Goal: Book appointment/travel/reservation

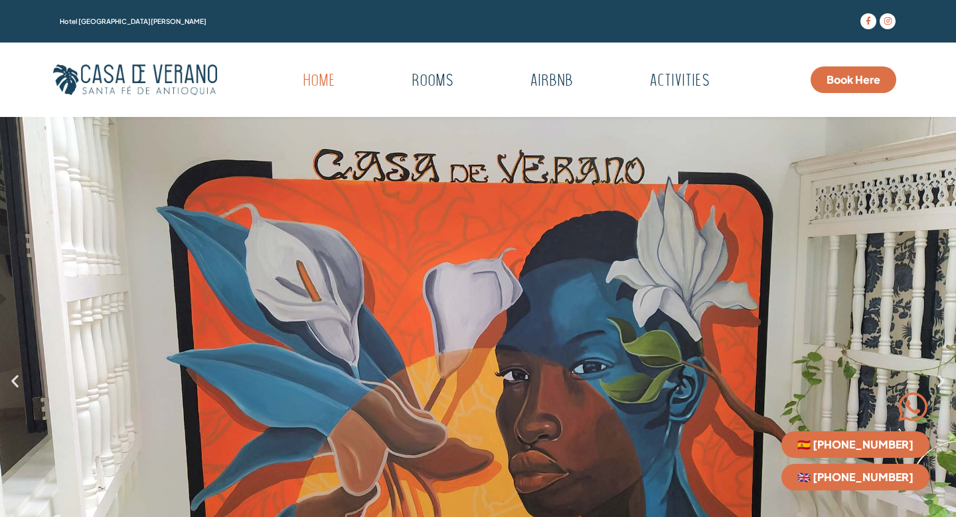
click at [17, 389] on div "3 / 7" at bounding box center [478, 380] width 956 height 527
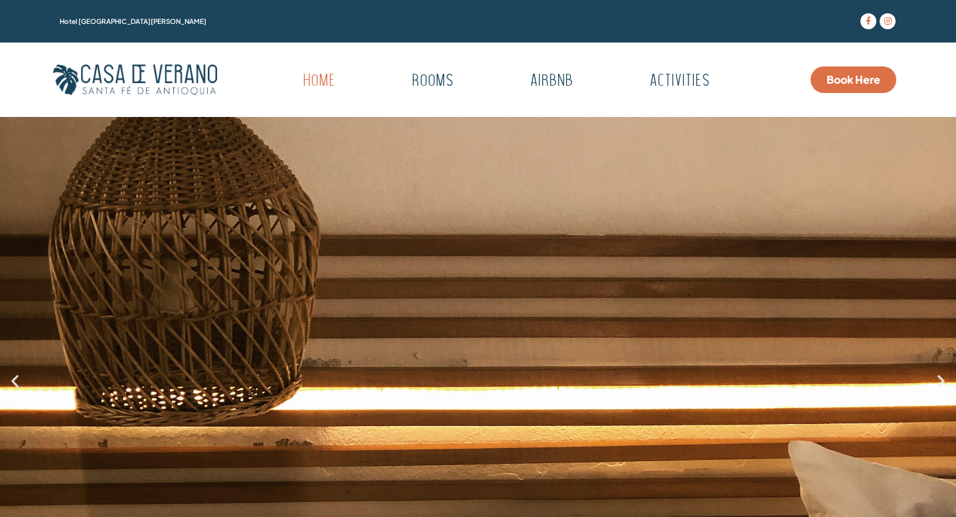
click at [17, 379] on icon "Previous slide" at bounding box center [15, 380] width 17 height 17
click at [943, 379] on icon "Next slide" at bounding box center [941, 380] width 17 height 17
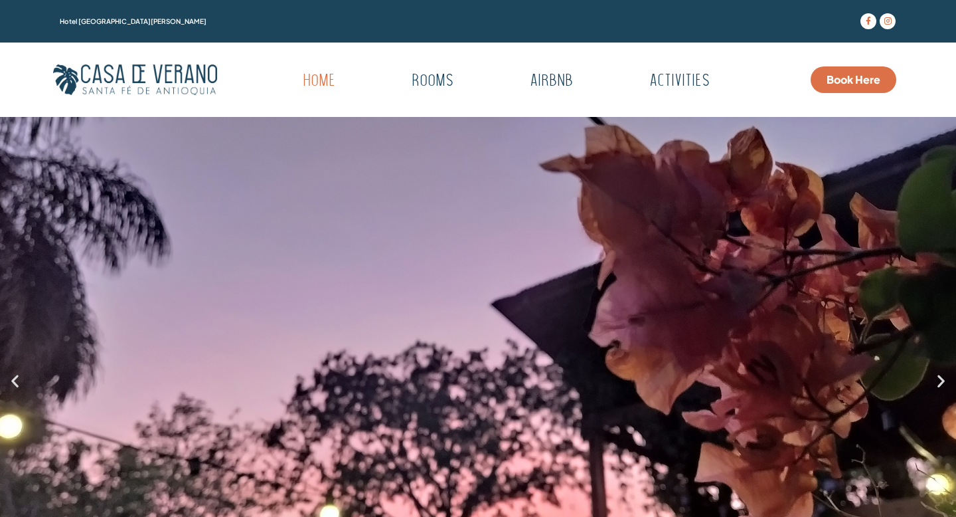
click at [943, 379] on icon "Next slide" at bounding box center [941, 380] width 17 height 17
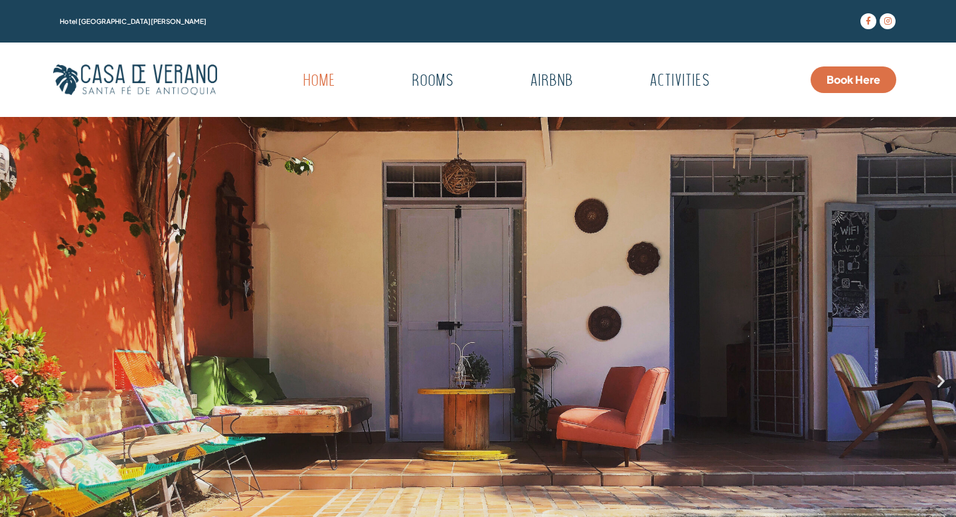
click at [943, 379] on icon "Next slide" at bounding box center [941, 380] width 17 height 17
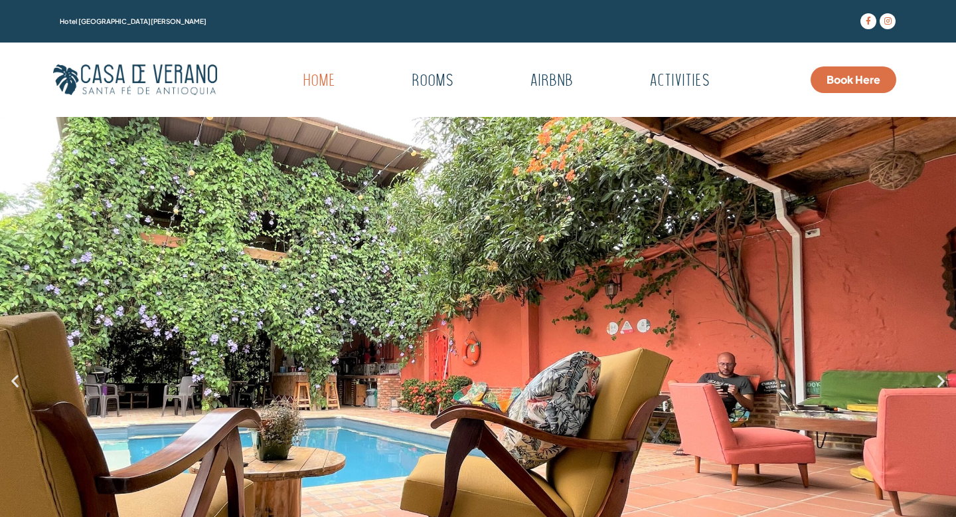
click at [943, 379] on icon "Next slide" at bounding box center [941, 380] width 17 height 17
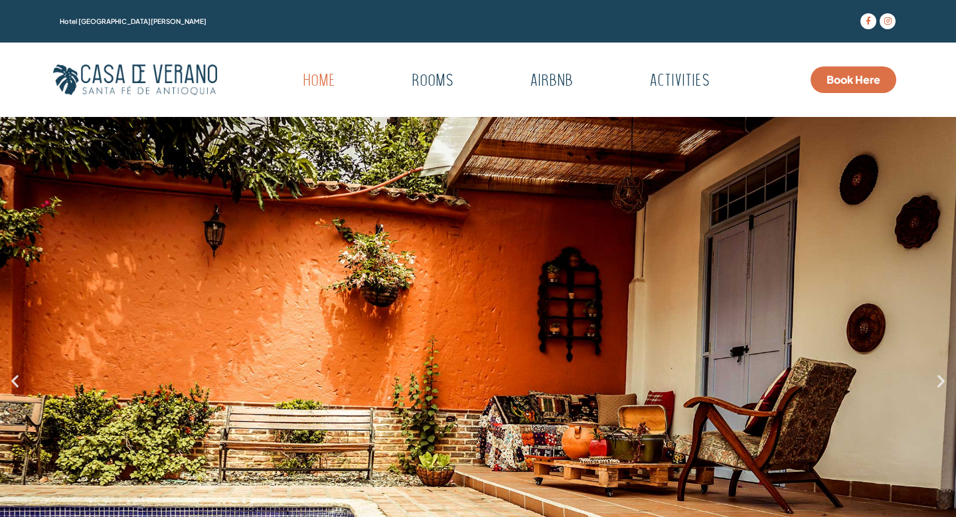
click at [943, 379] on icon "Next slide" at bounding box center [941, 380] width 17 height 17
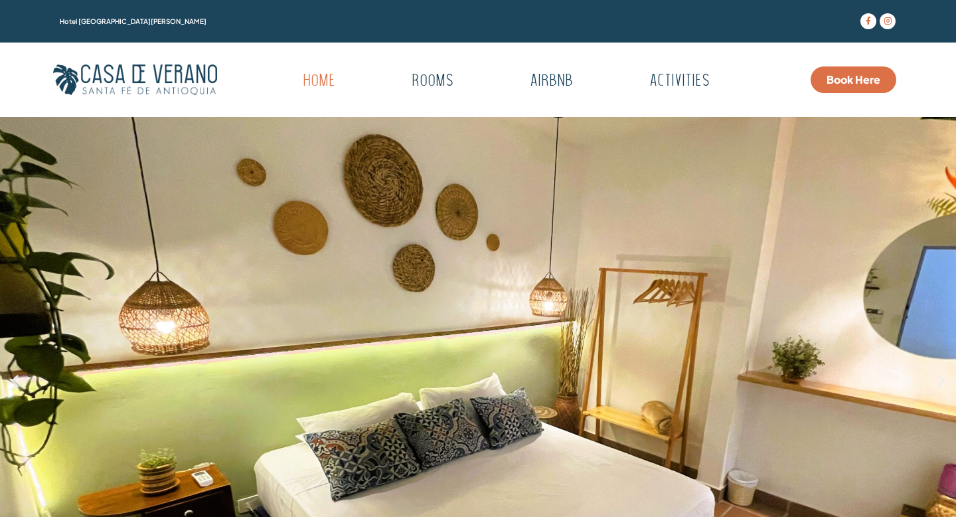
click at [943, 379] on icon "Next slide" at bounding box center [941, 380] width 17 height 17
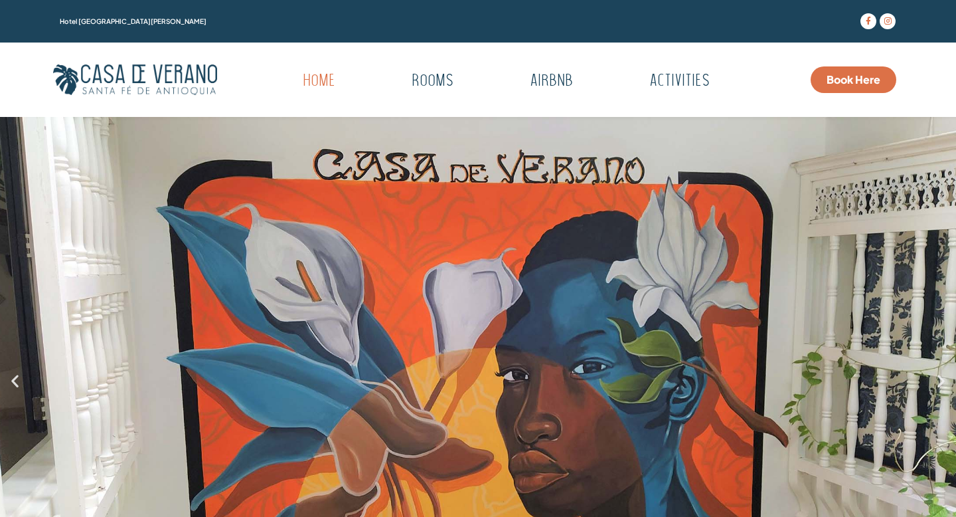
click at [943, 379] on icon "Next slide" at bounding box center [941, 380] width 17 height 17
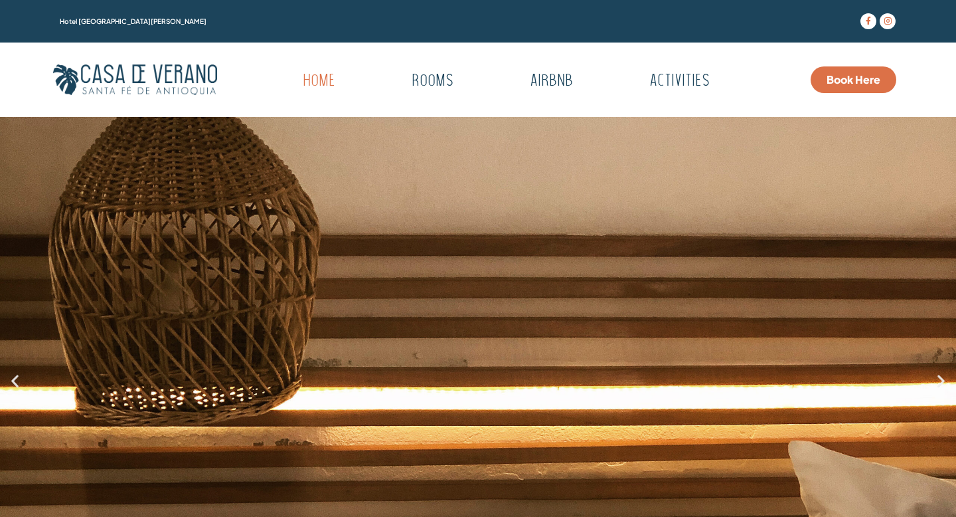
click at [943, 379] on icon "Next slide" at bounding box center [941, 380] width 17 height 17
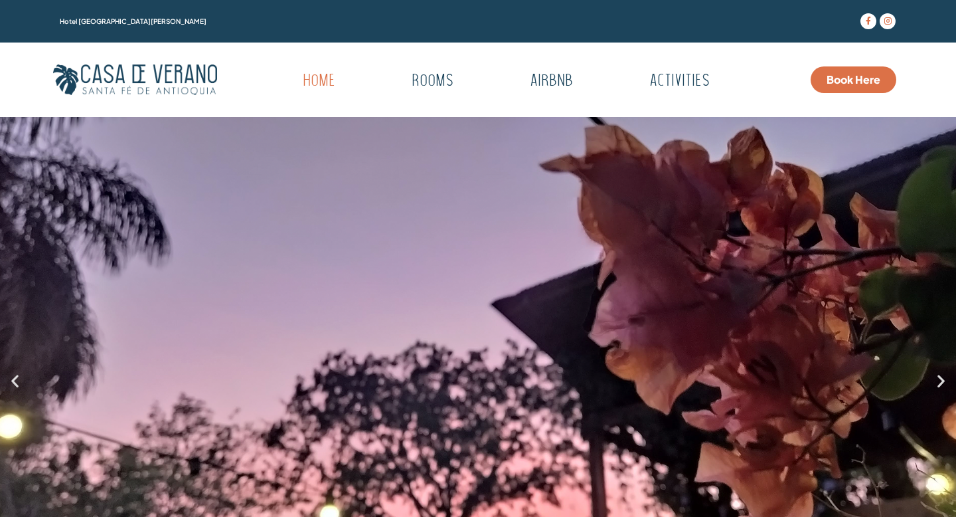
click at [943, 379] on icon "Next slide" at bounding box center [941, 380] width 17 height 17
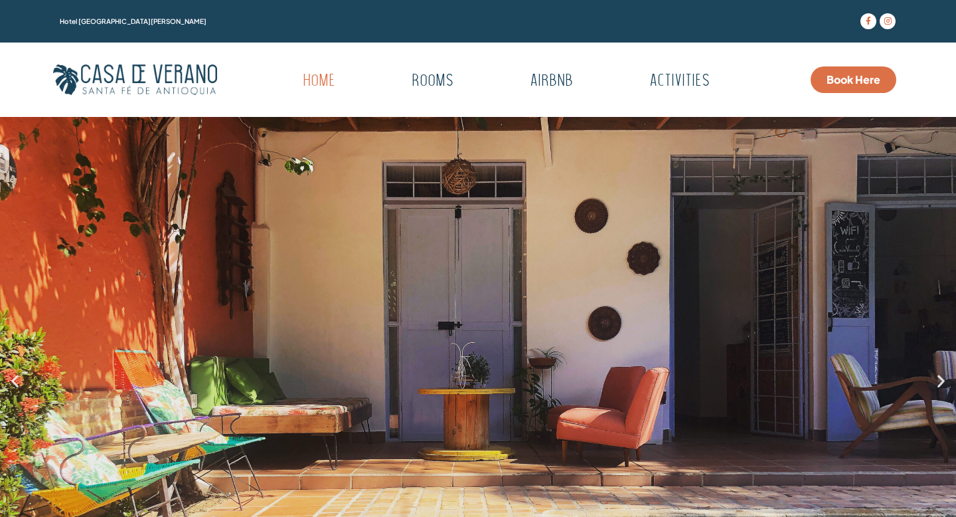
click at [943, 379] on icon "Next slide" at bounding box center [941, 380] width 17 height 17
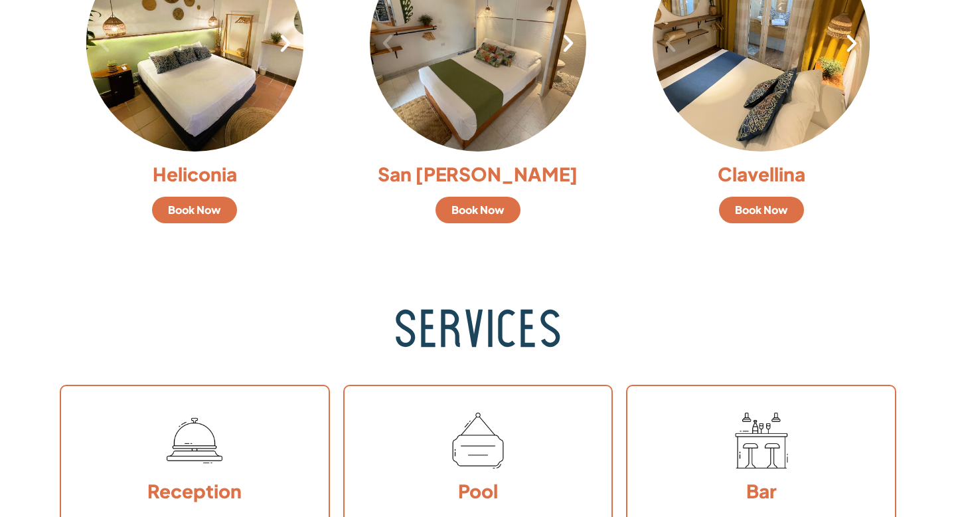
scroll to position [1304, 0]
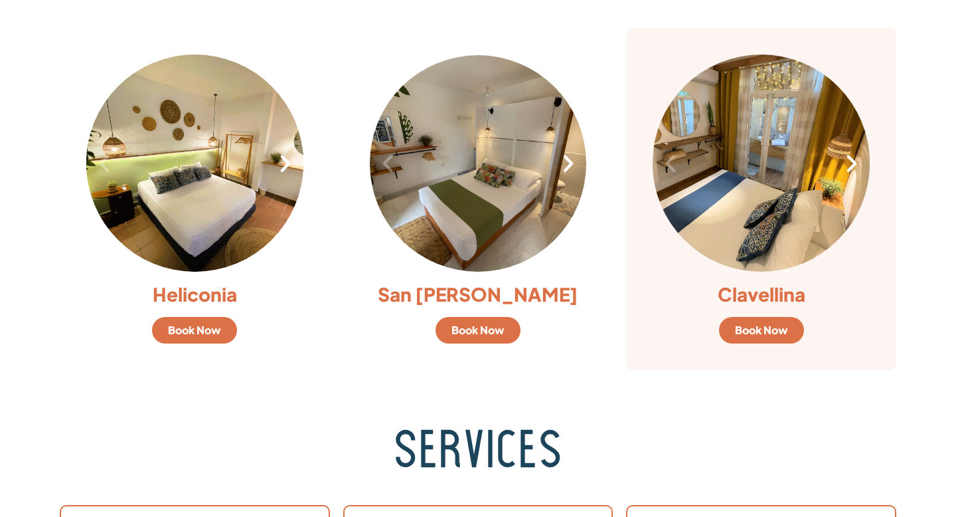
click at [755, 330] on span "Book Now" at bounding box center [761, 330] width 53 height 11
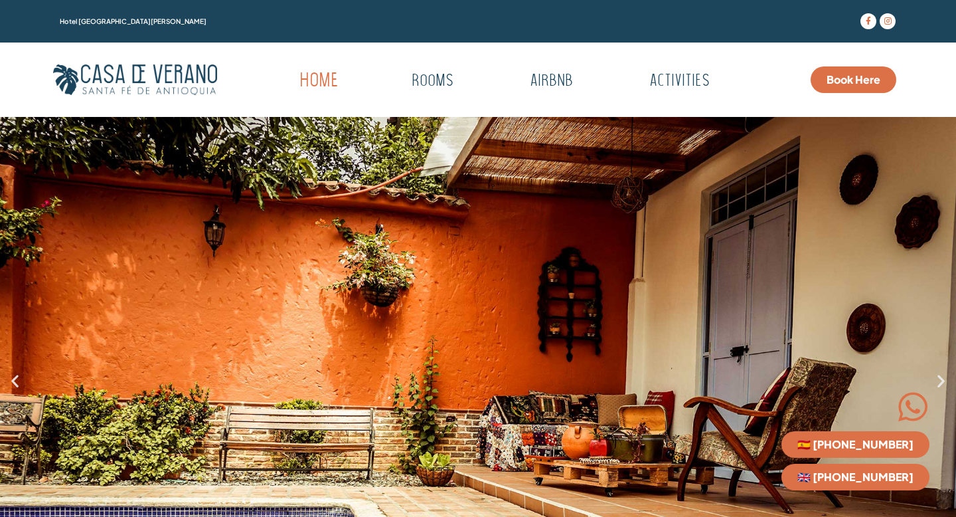
click at [320, 83] on link "Home" at bounding box center [319, 81] width 119 height 37
click at [426, 78] on link "Rooms" at bounding box center [433, 81] width 130 height 37
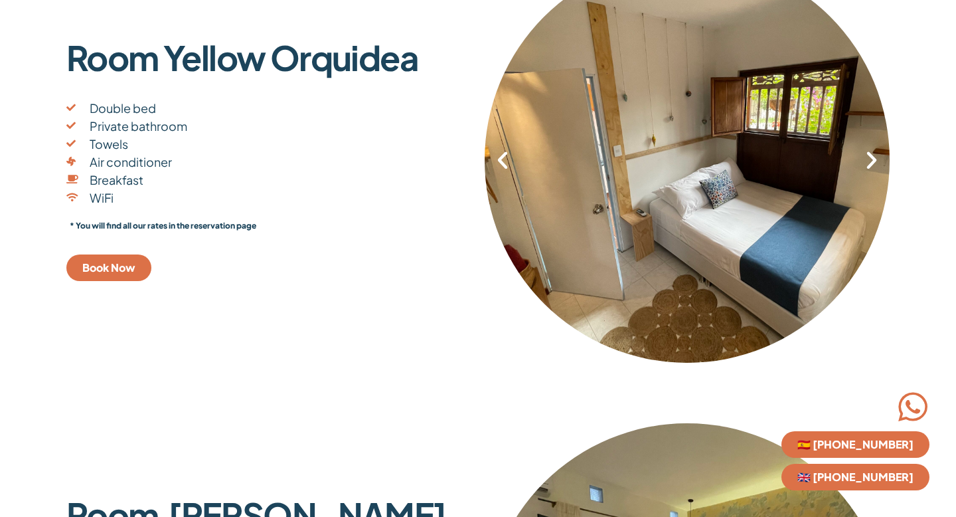
scroll to position [329, 0]
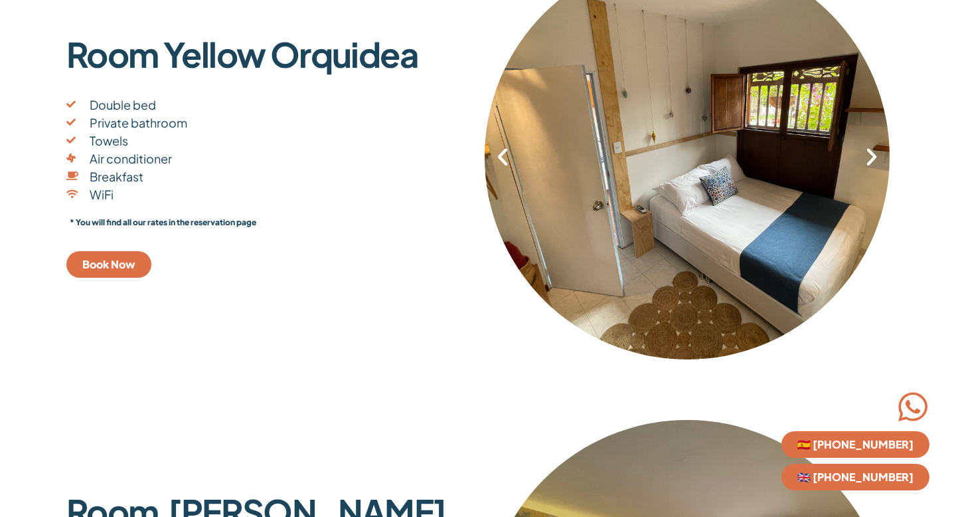
click at [873, 154] on icon "Next slide" at bounding box center [872, 156] width 23 height 23
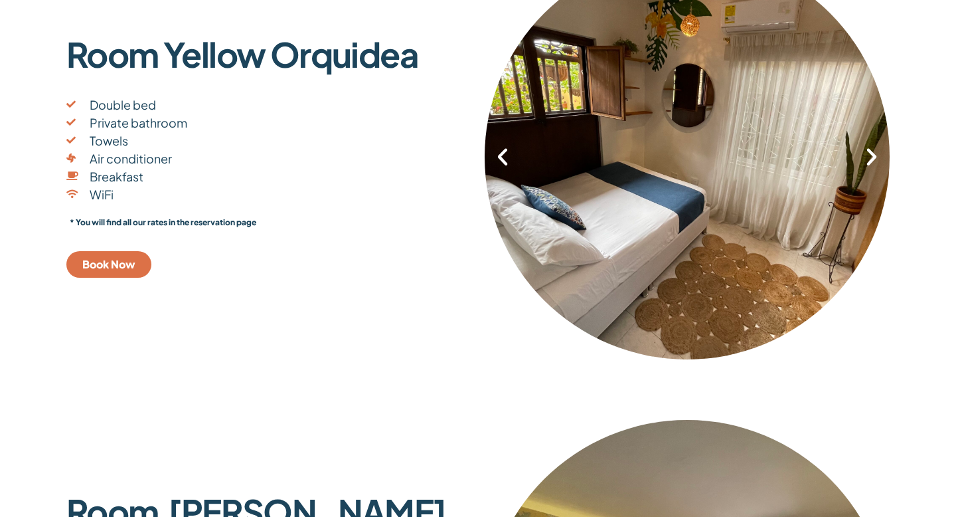
click at [873, 154] on icon "Next slide" at bounding box center [872, 156] width 23 height 23
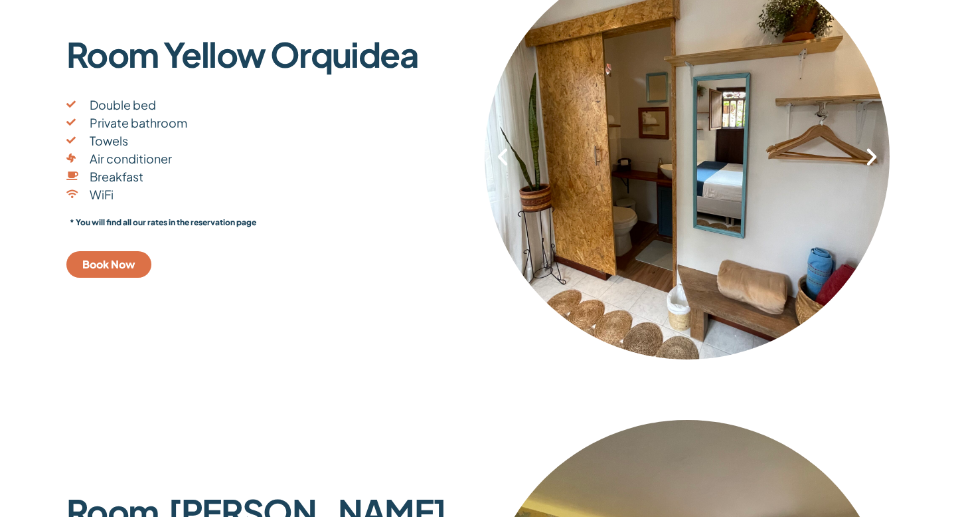
click at [873, 154] on icon "Next slide" at bounding box center [872, 156] width 23 height 23
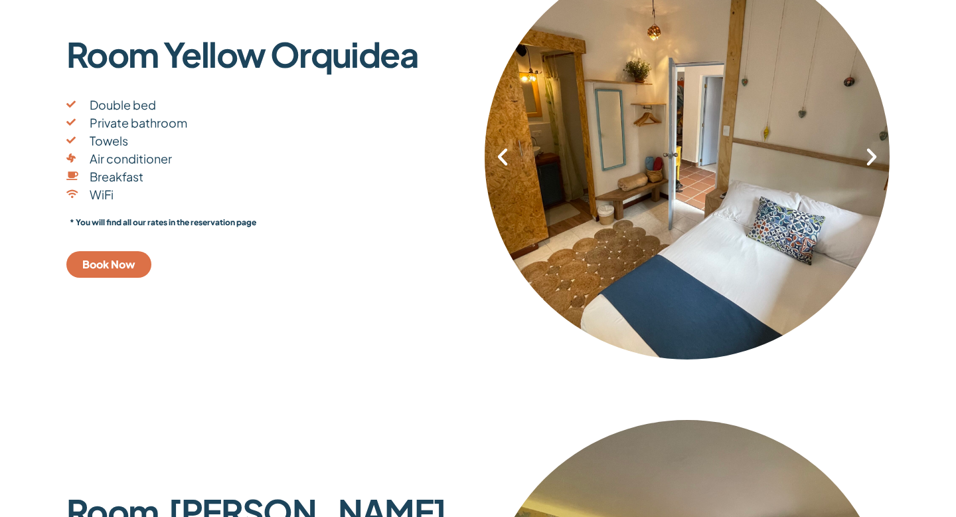
click at [873, 154] on icon "Next slide" at bounding box center [872, 156] width 23 height 23
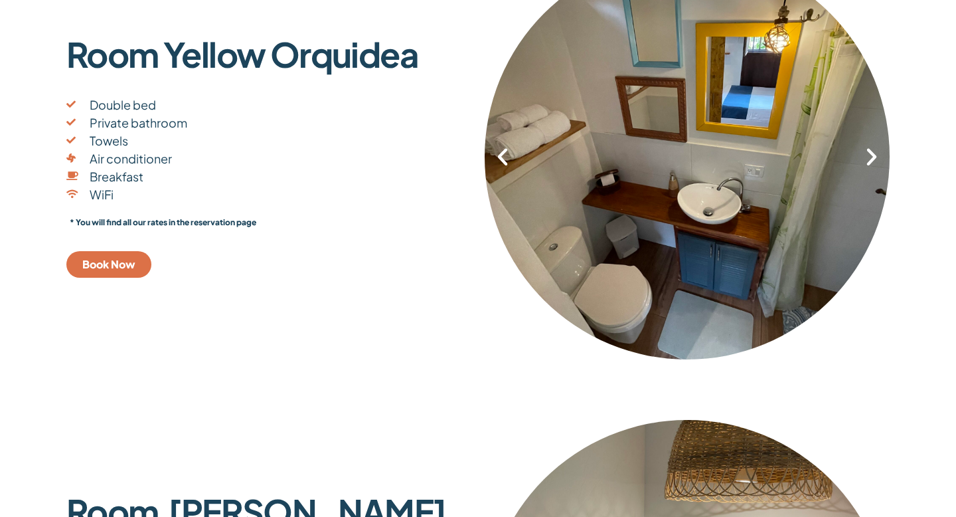
click at [873, 154] on icon "Next slide" at bounding box center [872, 156] width 23 height 23
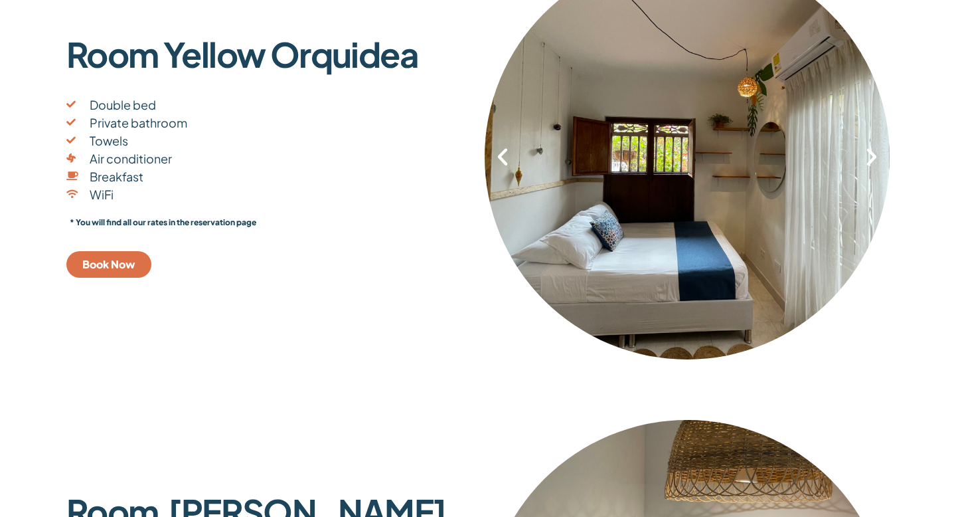
click at [873, 154] on icon "Next slide" at bounding box center [872, 156] width 23 height 23
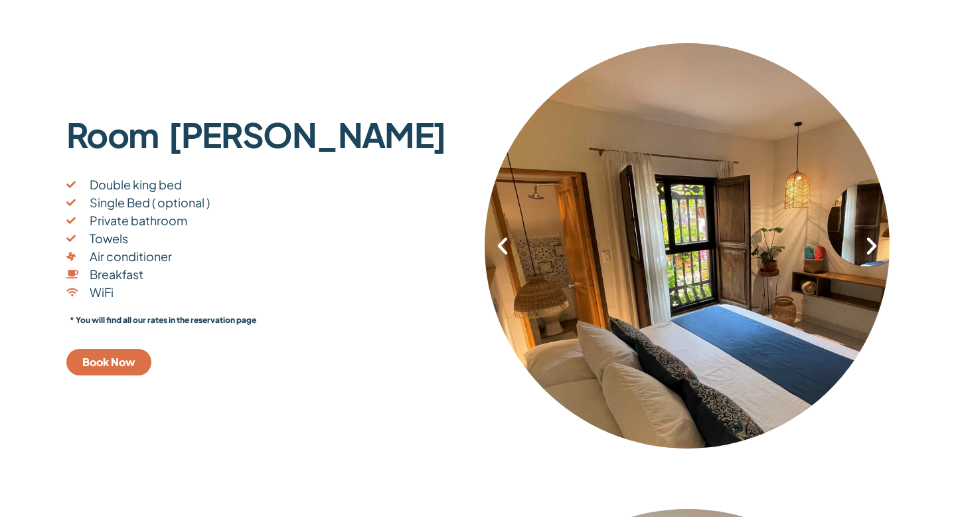
scroll to position [709, 0]
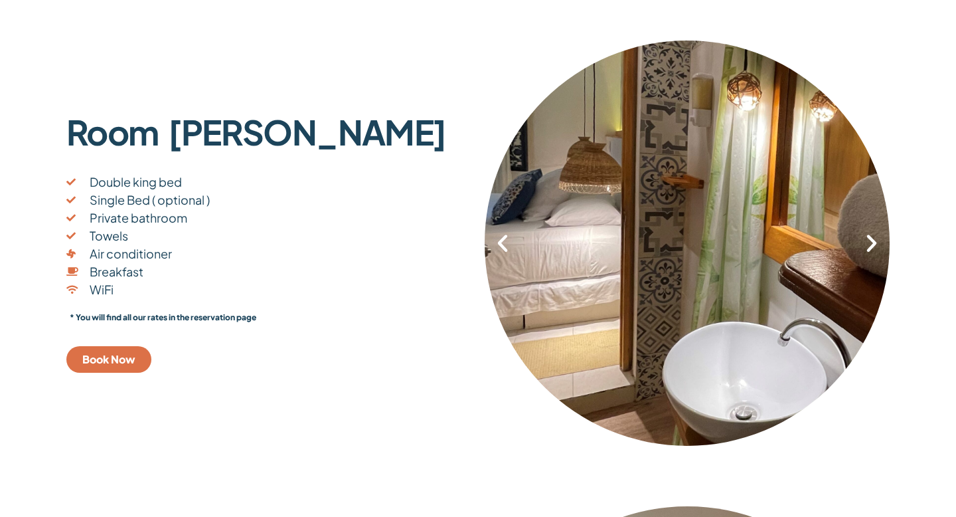
click at [872, 242] on icon "Next slide" at bounding box center [872, 243] width 23 height 23
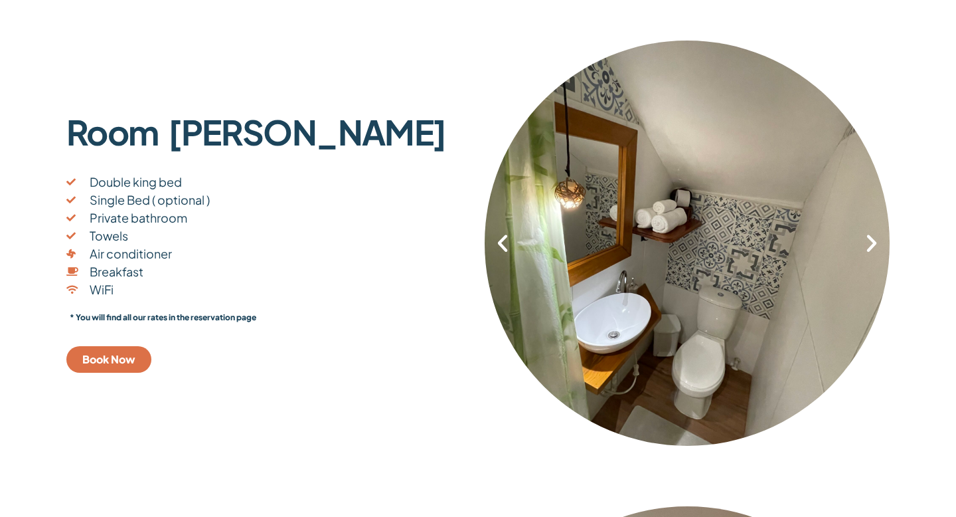
click at [872, 242] on icon "Next slide" at bounding box center [872, 243] width 23 height 23
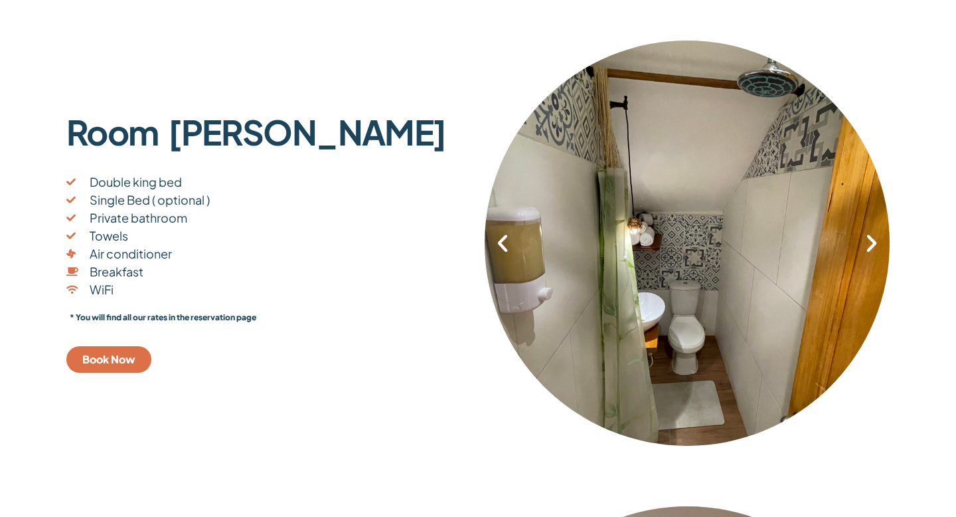
click at [872, 242] on icon "Next slide" at bounding box center [872, 243] width 23 height 23
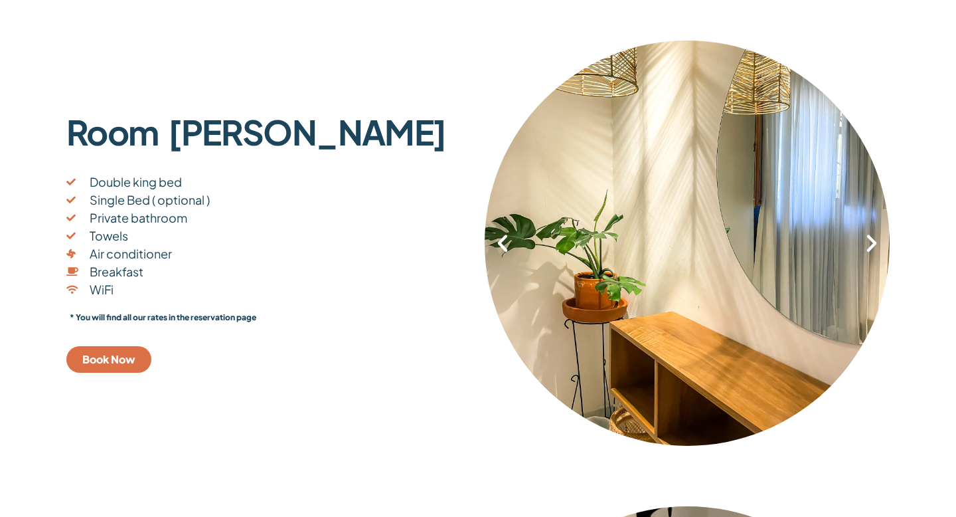
click at [872, 242] on icon "Next slide" at bounding box center [872, 243] width 23 height 23
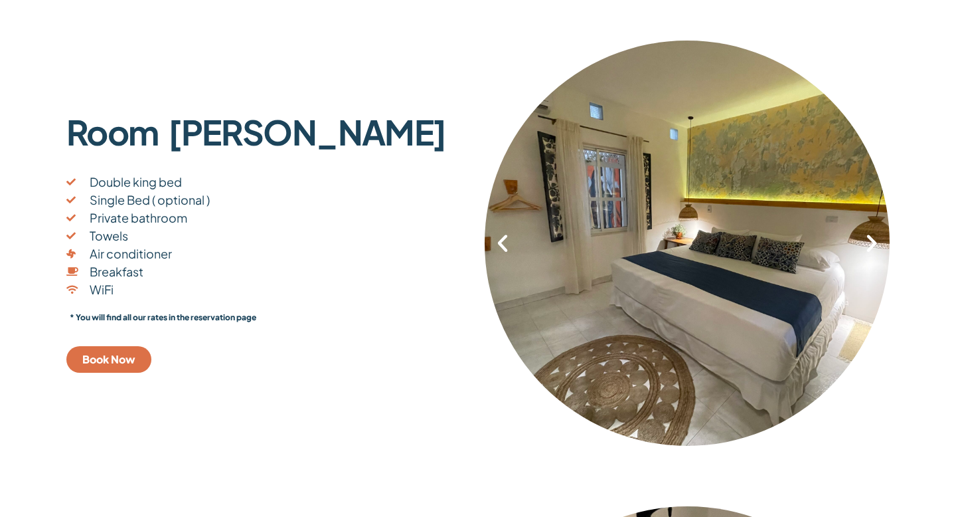
click at [872, 242] on icon "Next slide" at bounding box center [872, 243] width 23 height 23
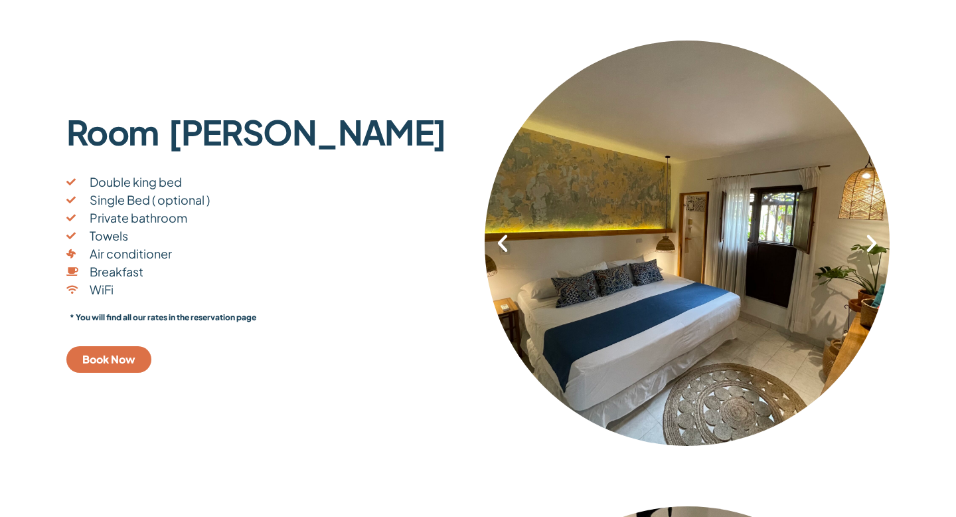
click at [872, 242] on icon "Next slide" at bounding box center [872, 243] width 23 height 23
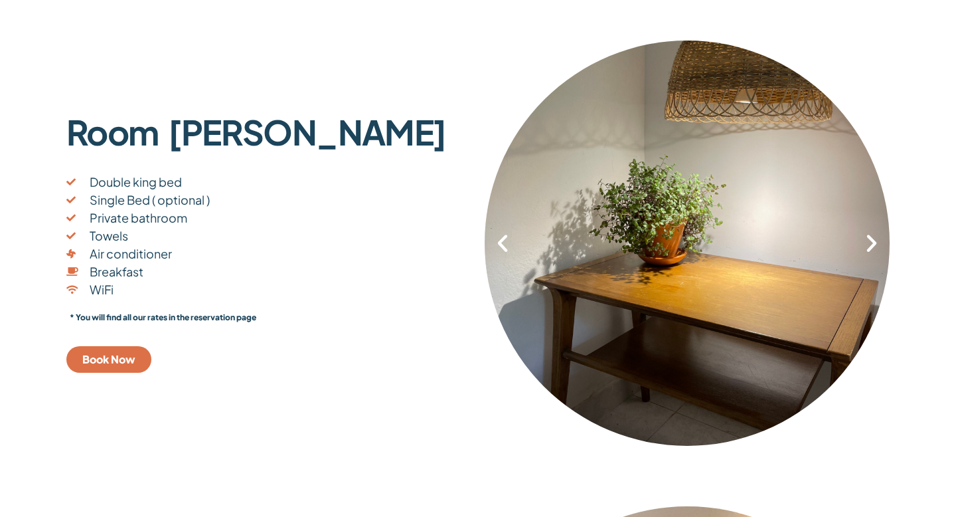
click at [120, 359] on span "Book Now" at bounding box center [108, 359] width 53 height 11
